Goal: Task Accomplishment & Management: Use online tool/utility

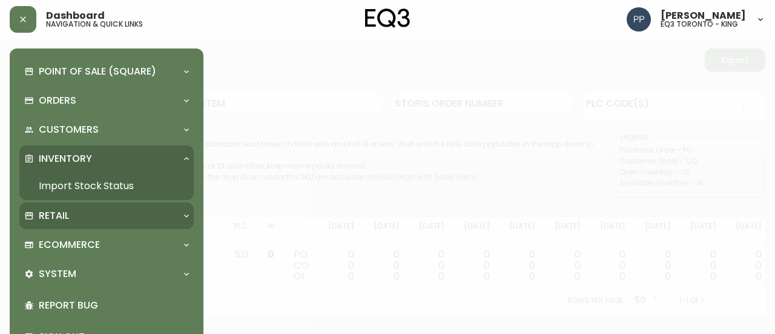
click at [74, 214] on div "Retail" at bounding box center [100, 215] width 153 height 13
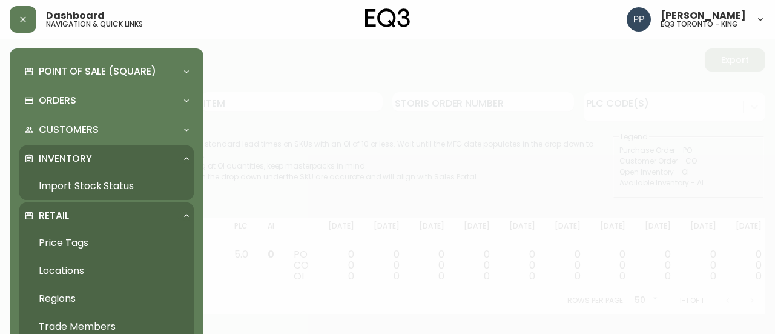
click at [69, 243] on link "Price Tags" at bounding box center [106, 243] width 174 height 28
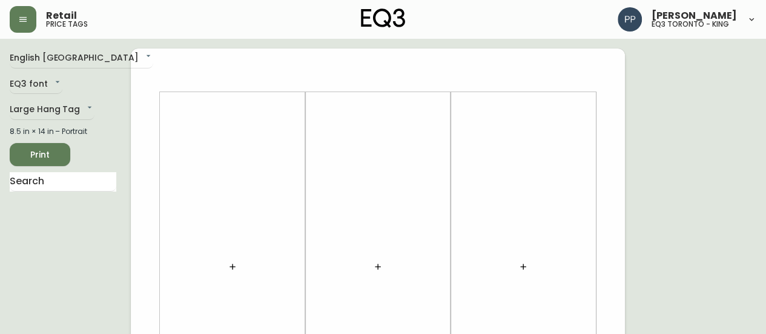
click at [238, 271] on button "button" at bounding box center [232, 266] width 24 height 24
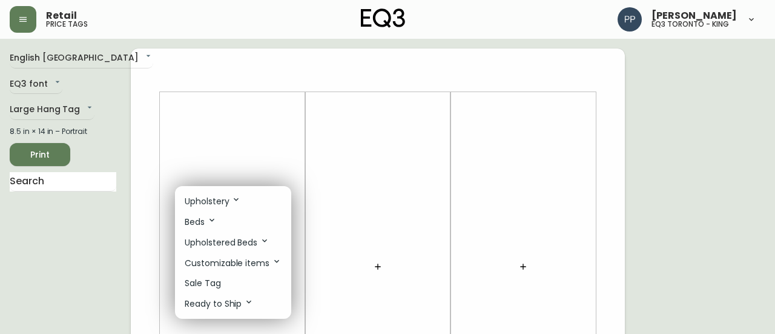
click at [237, 286] on li "Sale Tag" at bounding box center [233, 283] width 116 height 20
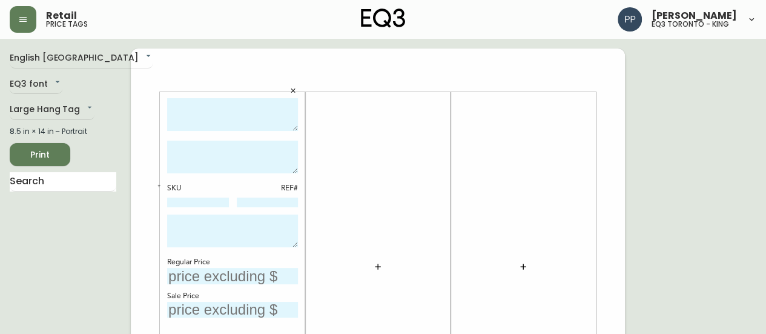
click at [374, 263] on icon "button" at bounding box center [378, 267] width 10 height 10
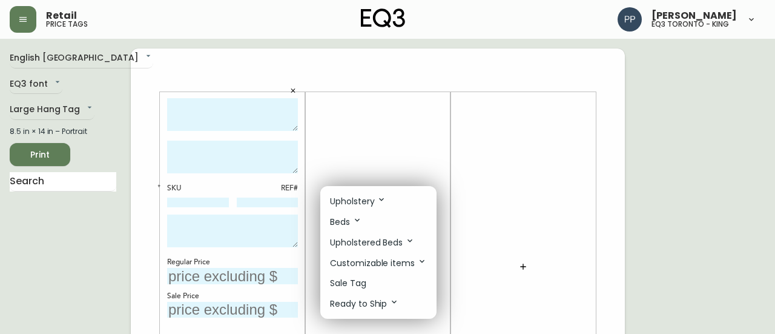
click at [384, 282] on li "Sale Tag" at bounding box center [378, 283] width 116 height 20
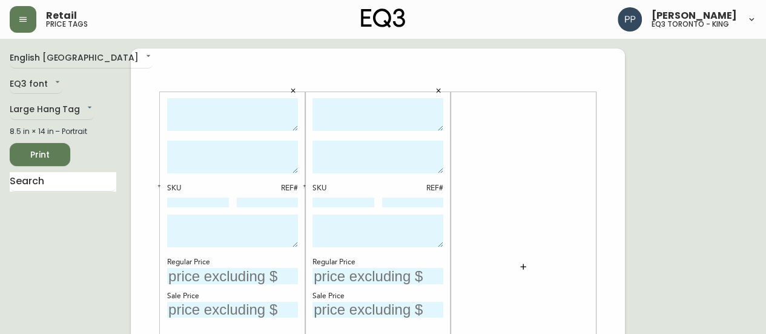
click at [241, 104] on textarea at bounding box center [232, 114] width 131 height 33
type textarea "a"
type textarea "ALULA SECTIONAL"
click at [246, 154] on textarea at bounding box center [232, 157] width 131 height 33
type textarea "AS SHOWN IN DREAMY COCOA"
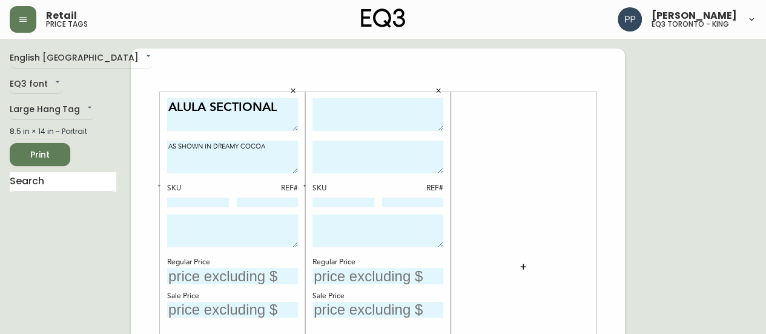
click at [223, 279] on input "text" at bounding box center [232, 276] width 131 height 16
type input "$5897"
click at [197, 225] on textarea at bounding box center [232, 230] width 131 height 33
click at [155, 183] on button "button" at bounding box center [159, 185] width 11 height 11
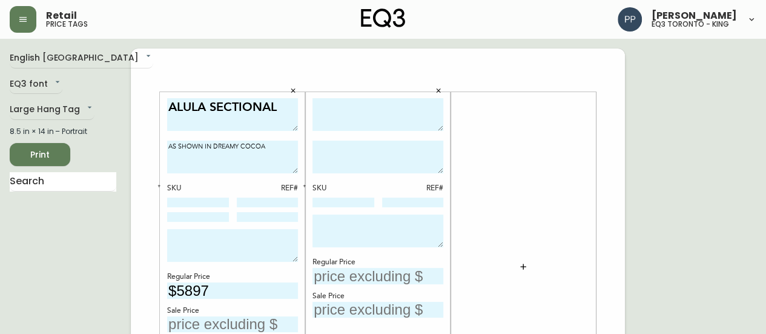
click at [159, 184] on icon "button" at bounding box center [159, 186] width 4 height 4
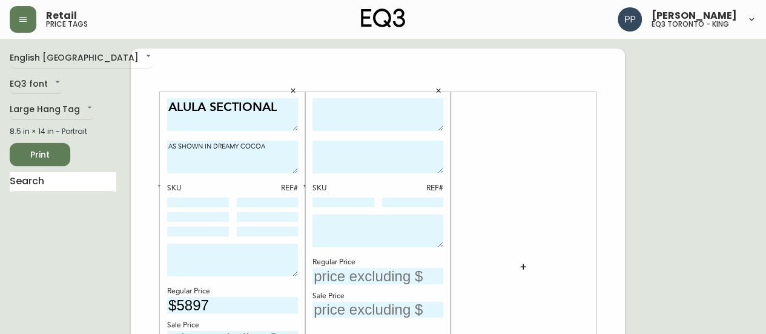
click at [353, 116] on textarea at bounding box center [378, 114] width 131 height 33
type textarea "CHARLI SECTIONAL"
click at [332, 152] on textarea at bounding box center [378, 157] width 131 height 33
type textarea "AS SHOWN IN SOLANA MATCH TUSK"
click at [351, 277] on input "text" at bounding box center [378, 276] width 131 height 16
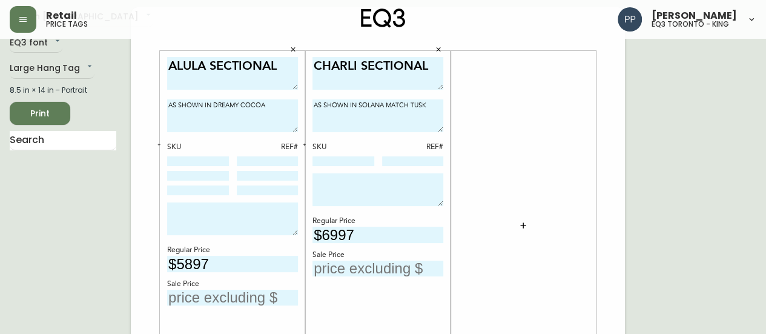
scroll to position [61, 0]
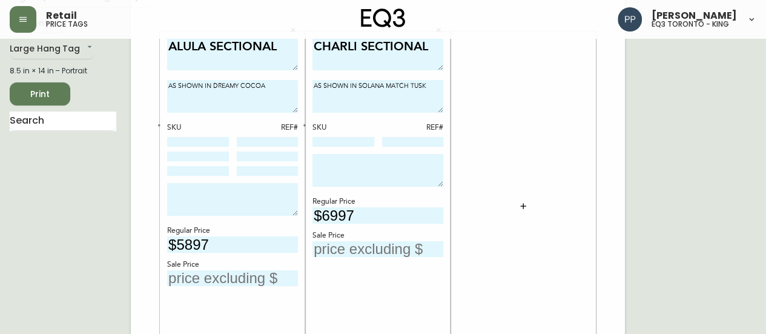
type input "$6997"
click at [305, 124] on icon "button" at bounding box center [304, 125] width 4 height 4
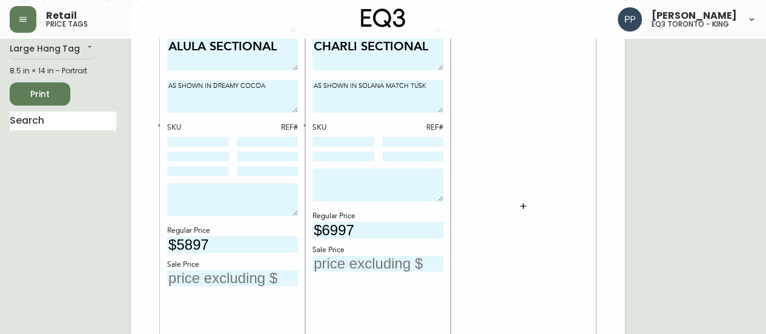
click at [305, 124] on icon "button" at bounding box center [304, 125] width 4 height 4
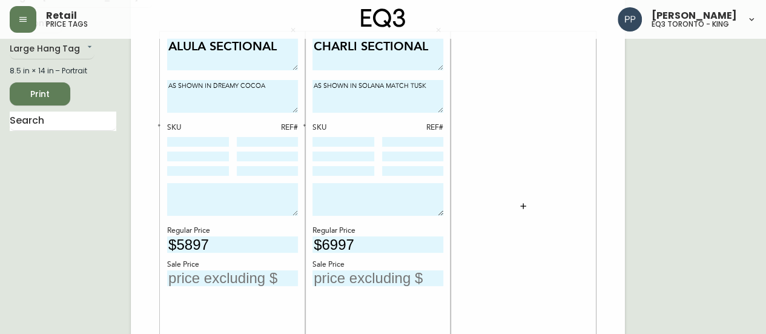
click at [253, 211] on textarea at bounding box center [232, 199] width 131 height 33
drag, startPoint x: 253, startPoint y: 191, endPoint x: 166, endPoint y: 193, distance: 87.2
click at [166, 193] on div "ALULA SECTIONAL AS SHOWN IN DREAMY COCOA SKU REF# AS IS - FINAL SALE Regular Pr…" at bounding box center [232, 205] width 145 height 349
type textarea "AS IS - FINAL SALE"
click at [380, 194] on textarea at bounding box center [378, 199] width 131 height 33
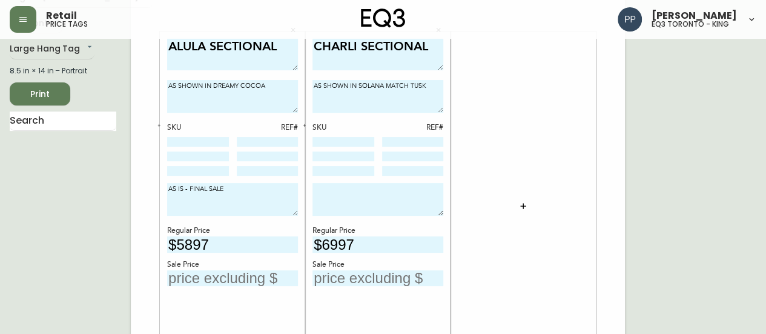
paste textarea "AS IS - FINAL SALE"
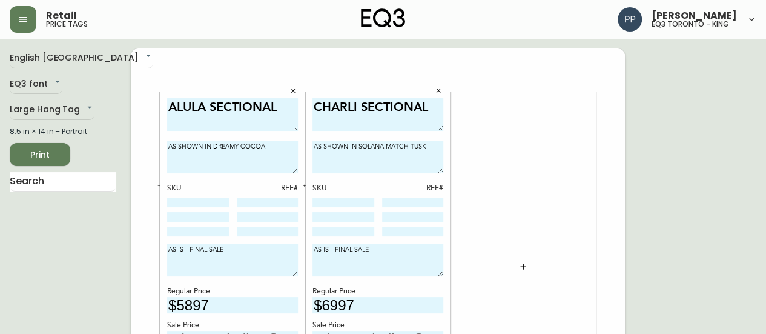
type textarea "AS IS - FINAL SALE"
click at [280, 193] on div "REF#" at bounding box center [268, 188] width 62 height 11
click at [334, 202] on input at bounding box center [344, 202] width 62 height 10
drag, startPoint x: 343, startPoint y: 204, endPoint x: 311, endPoint y: 205, distance: 32.1
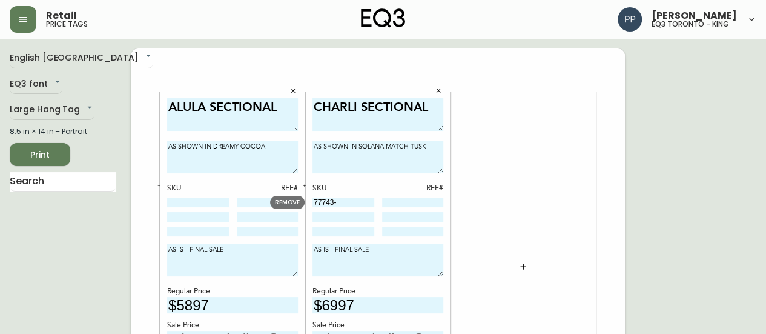
type input "77743-"
click at [329, 228] on div "SKU REF# 77743-" at bounding box center [378, 210] width 131 height 55
click at [340, 216] on input at bounding box center [344, 217] width 62 height 10
paste input "77743-"
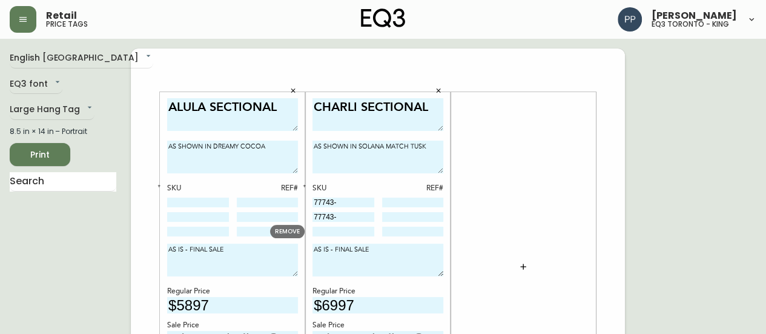
type input "77743-"
click at [333, 230] on input at bounding box center [344, 232] width 62 height 10
paste input "77743-"
type input "77743-"
click at [326, 161] on textarea "AS SHOWN IN SOLANA MATCH TUSK" at bounding box center [378, 157] width 131 height 33
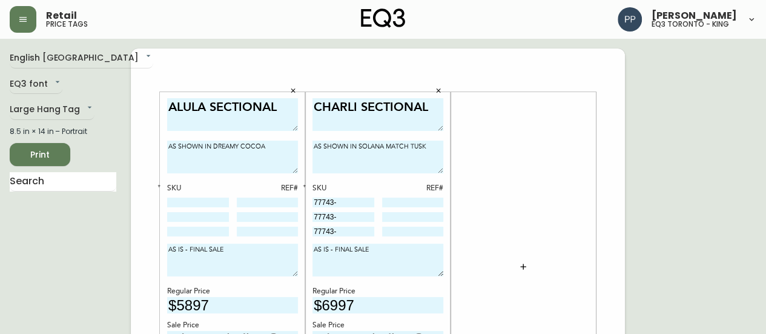
click at [434, 148] on textarea "AS SHOWN IN SOLANA MATCH TUSK" at bounding box center [378, 157] width 131 height 33
paste textarea "LHF Power Recliner"
type textarea "AS SHOWN IN SOLANA MATCH TUSK LHF Power Recliner"
click at [348, 202] on input "77743-" at bounding box center [344, 202] width 62 height 10
type input "77743-E4"
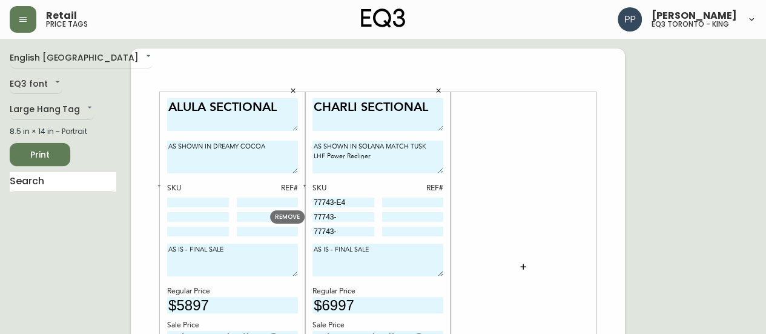
click at [363, 216] on input "77743-" at bounding box center [344, 217] width 62 height 10
type input "77743-10"
click at [351, 231] on input "77743-" at bounding box center [344, 232] width 62 height 10
type input "77743-15"
click at [382, 157] on textarea "AS SHOWN IN SOLANA MATCH TUSK LHF Power Recliner" at bounding box center [378, 157] width 131 height 33
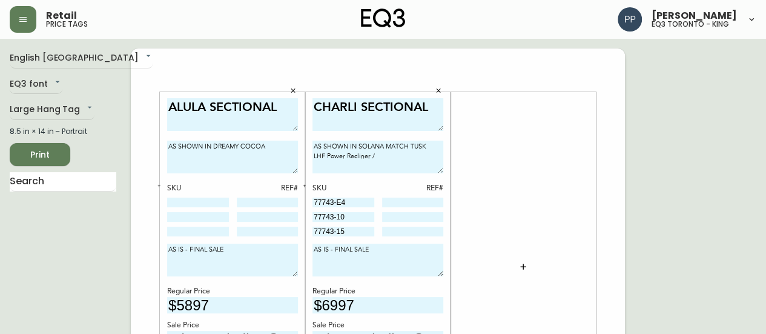
paste textarea "Armless Chair"
paste textarea "RHF Chaise"
type textarea "AS SHOWN IN SOLANA MATCH TUSK LHF Power Recliner /Armless Chair/RHF Chaise"
click at [193, 197] on div at bounding box center [198, 202] width 62 height 11
click at [201, 204] on input at bounding box center [198, 202] width 62 height 10
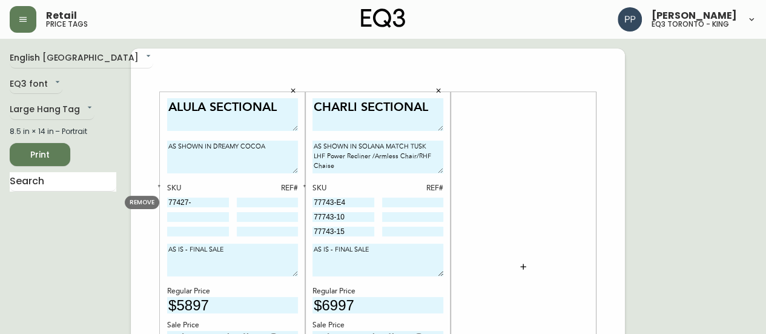
drag, startPoint x: 202, startPoint y: 204, endPoint x: 161, endPoint y: 205, distance: 40.6
type input "77427-"
click at [189, 216] on input at bounding box center [198, 217] width 62 height 10
paste input "77427-"
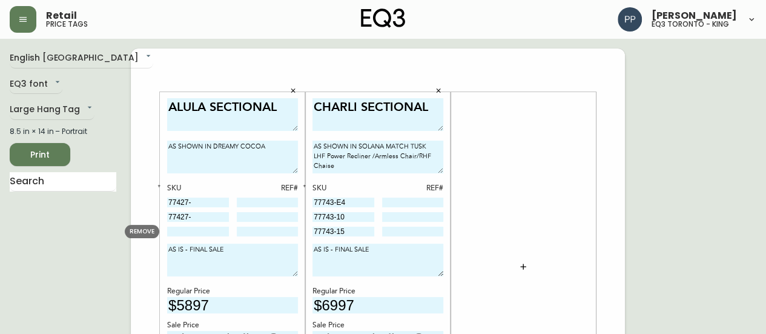
type input "77427-"
click at [187, 227] on div at bounding box center [198, 232] width 62 height 11
click at [188, 231] on input at bounding box center [198, 232] width 62 height 10
paste input "77427-"
type input "77427-"
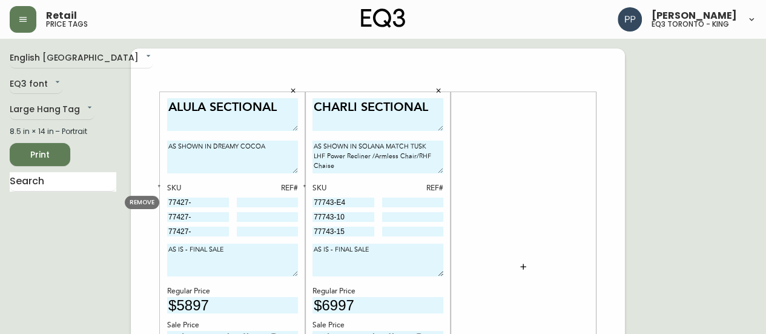
click at [214, 204] on input "77427-" at bounding box center [198, 202] width 62 height 10
type input "77427-19"
click at [206, 216] on input "77427-" at bounding box center [198, 217] width 62 height 10
type input "77427-09"
click at [205, 231] on input "77427-" at bounding box center [198, 232] width 62 height 10
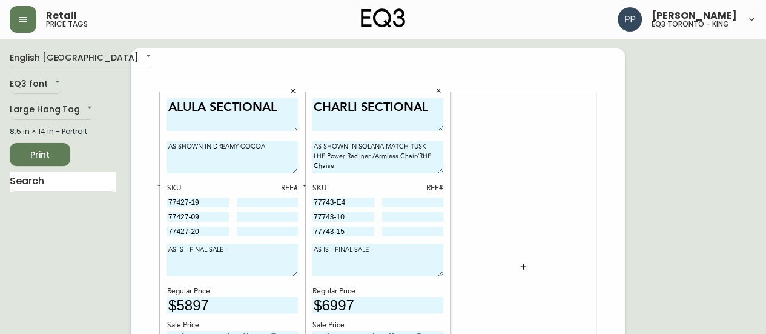
type input "77427-20"
click at [277, 148] on textarea "AS SHOWN IN DREAMY COCOA" at bounding box center [232, 157] width 131 height 33
paste textarea "RHF Bumper"
paste textarea "Corner Curve"
click at [269, 157] on textarea "AS SHOWN IN DREAMY COCOA RHF Bumper/Corner Curve /" at bounding box center [232, 157] width 131 height 33
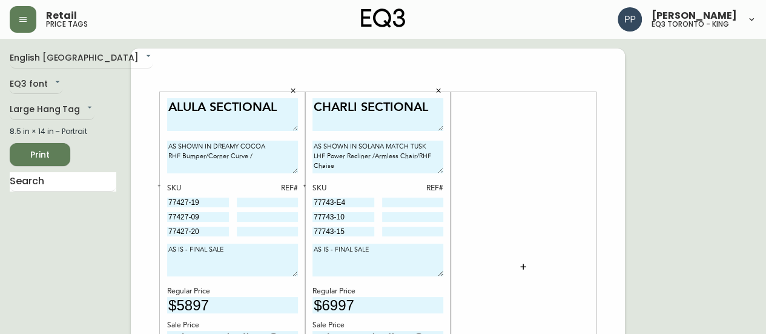
paste textarea "LHF Bumper"
type textarea "AS SHOWN IN DREAMY COCOA RHF Bumper/Corner Curve /LHF Bumper"
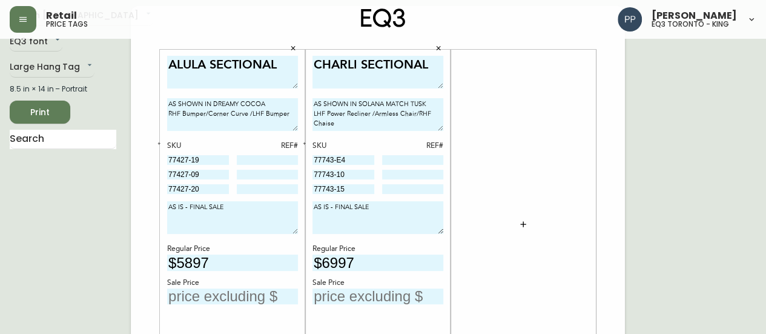
scroll to position [61, 0]
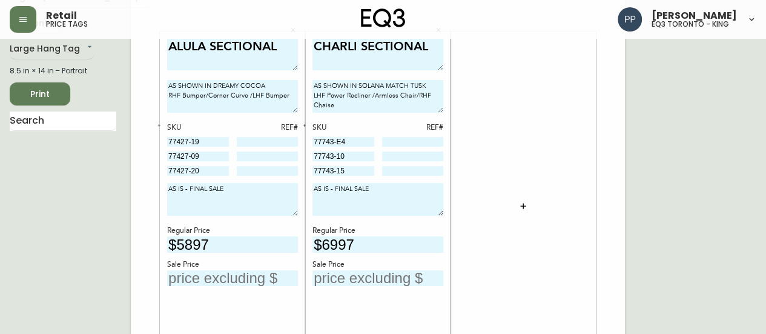
click at [249, 279] on input "text" at bounding box center [232, 278] width 131 height 16
type input "$2949"
click at [377, 280] on input "text" at bounding box center [378, 278] width 131 height 16
click at [367, 272] on input "text" at bounding box center [378, 278] width 131 height 16
type input "$3499"
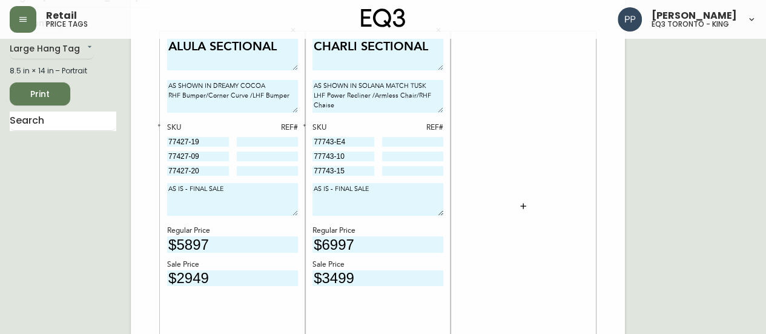
drag, startPoint x: 221, startPoint y: 139, endPoint x: 121, endPoint y: 136, distance: 100.6
click at [280, 142] on input at bounding box center [268, 142] width 62 height 10
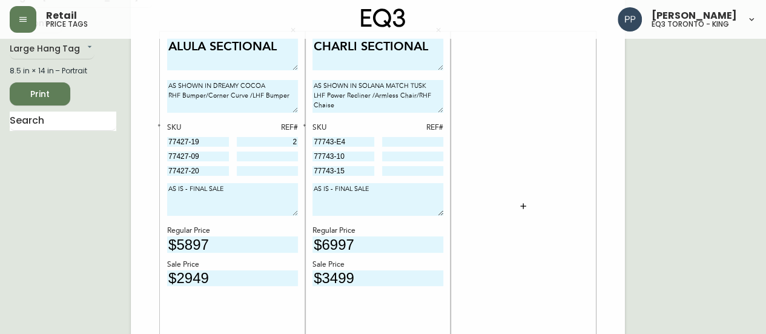
type input "2"
drag, startPoint x: 219, startPoint y: 157, endPoint x: 166, endPoint y: 157, distance: 52.7
drag, startPoint x: 112, startPoint y: 135, endPoint x: 128, endPoint y: 140, distance: 17.1
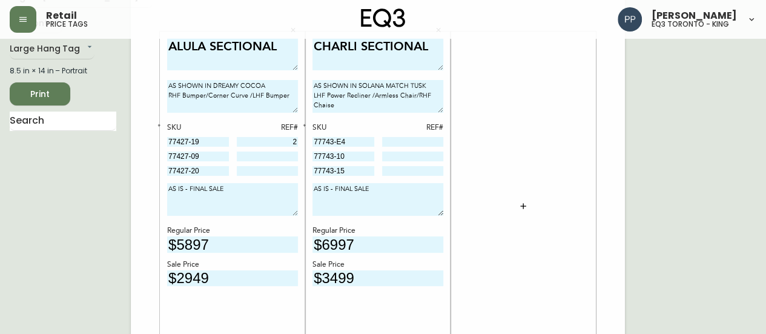
click at [115, 133] on div at bounding box center [63, 128] width 107 height 35
drag, startPoint x: 213, startPoint y: 157, endPoint x: 162, endPoint y: 156, distance: 50.3
click at [283, 154] on input at bounding box center [268, 156] width 62 height 10
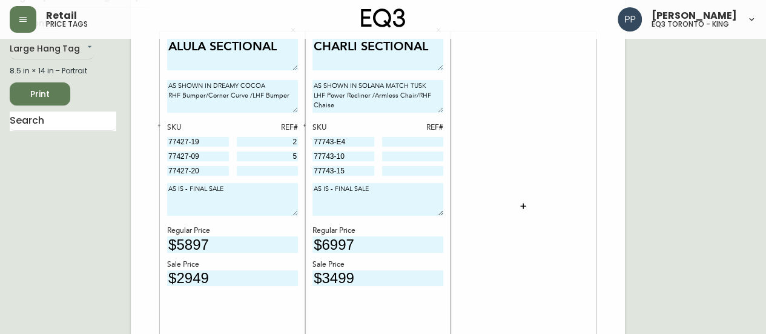
type input "5"
drag, startPoint x: 683, startPoint y: 151, endPoint x: 648, endPoint y: 150, distance: 35.2
drag, startPoint x: 221, startPoint y: 169, endPoint x: 159, endPoint y: 170, distance: 61.8
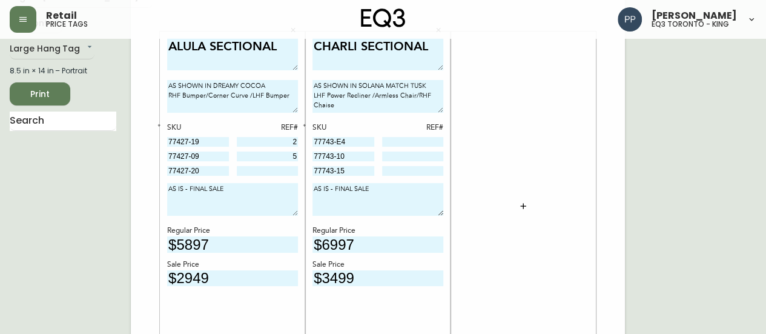
click at [282, 170] on input at bounding box center [268, 171] width 62 height 10
type input "5"
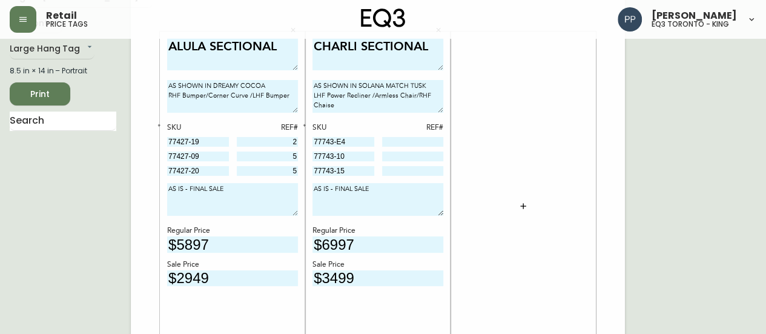
drag, startPoint x: 361, startPoint y: 142, endPoint x: 289, endPoint y: 151, distance: 72.6
drag, startPoint x: 356, startPoint y: 157, endPoint x: 294, endPoint y: 158, distance: 62.4
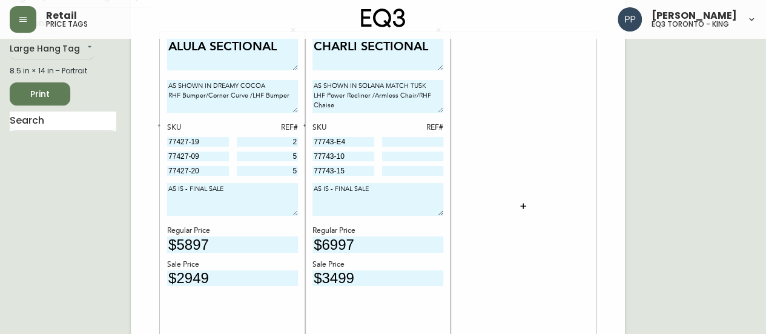
click at [53, 90] on span "Print" at bounding box center [39, 94] width 41 height 15
